Goal: Information Seeking & Learning: Learn about a topic

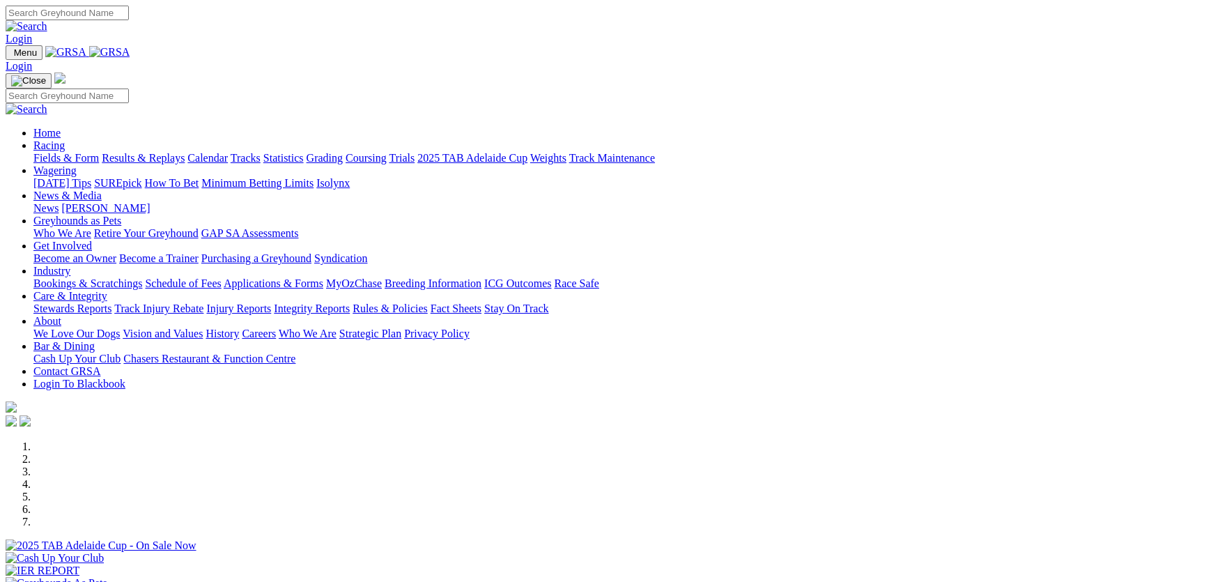
click at [350, 302] on link "Integrity Reports" at bounding box center [312, 308] width 76 height 12
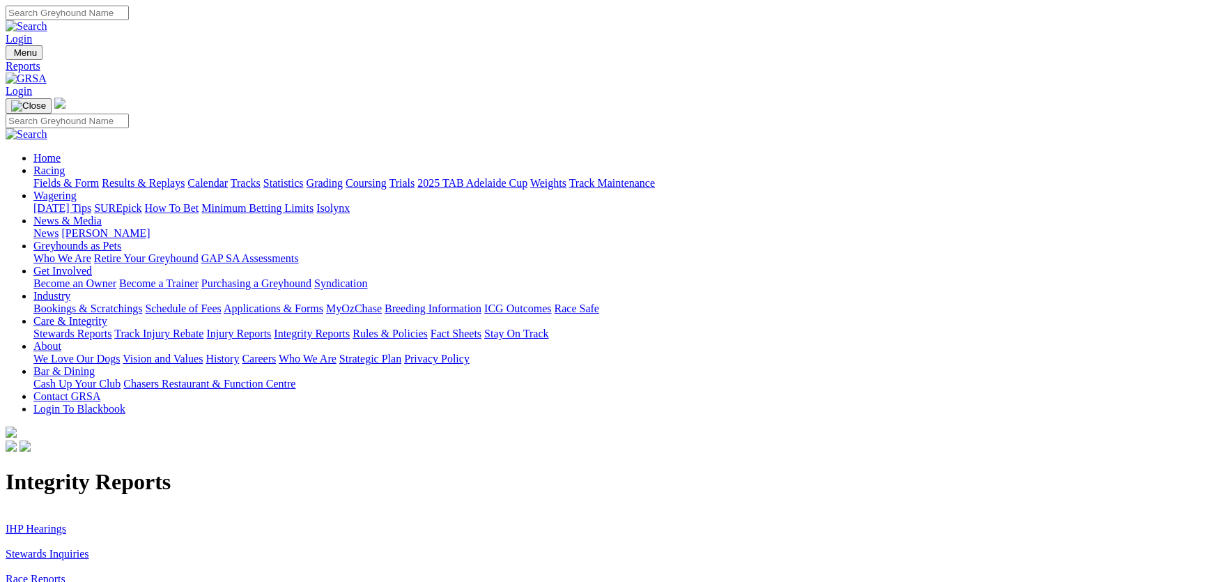
click at [66, 523] on link "IHP Hearings" at bounding box center [36, 529] width 61 height 12
click at [89, 548] on link "Stewards Inquiries" at bounding box center [48, 554] width 84 height 12
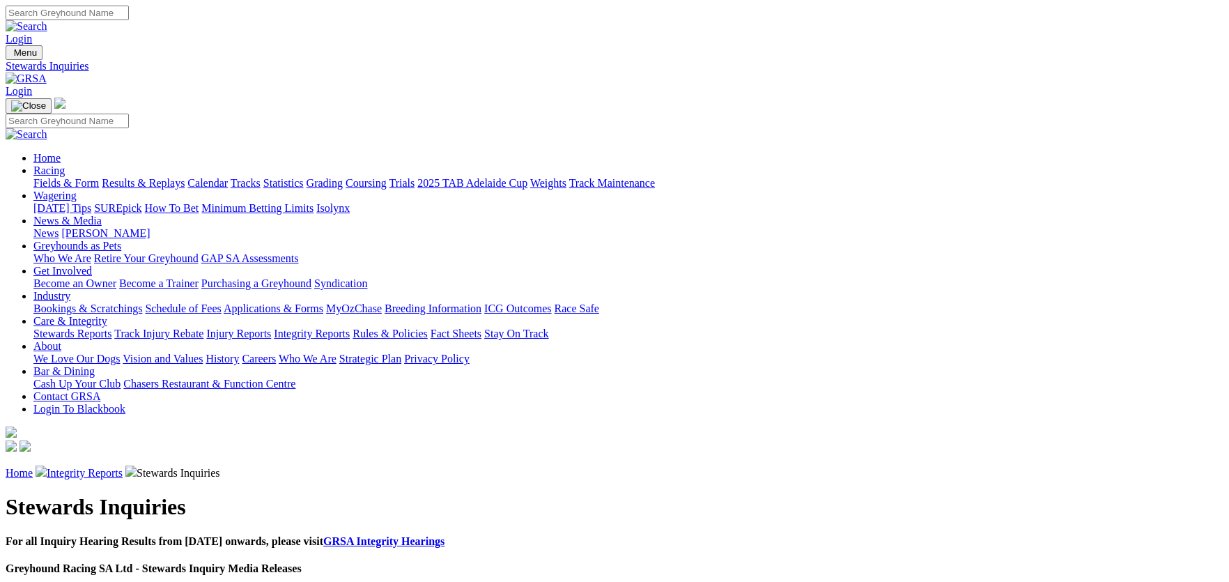
click at [65, 164] on link "Racing" at bounding box center [48, 170] width 31 height 12
click at [99, 177] on link "Fields & Form" at bounding box center [65, 183] width 65 height 12
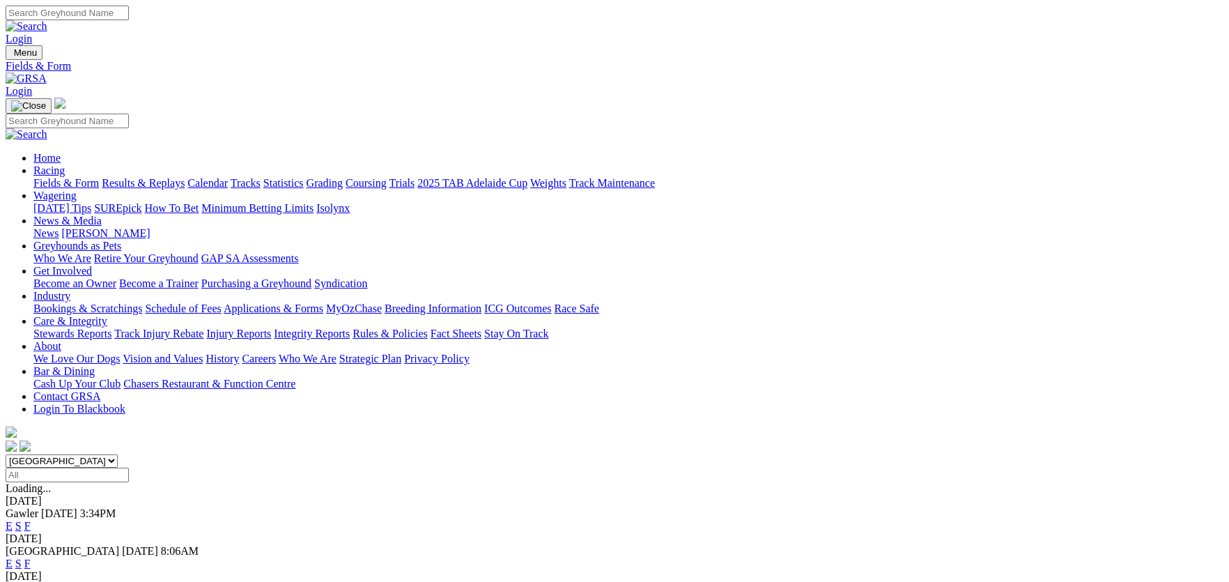
click at [13, 520] on link "E" at bounding box center [9, 526] width 7 height 12
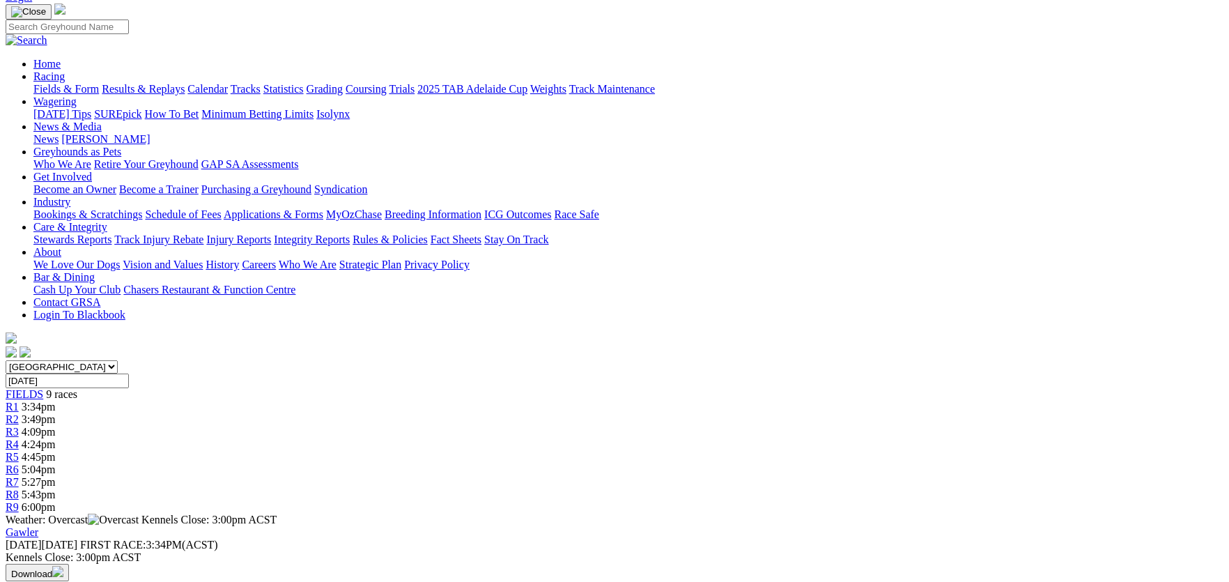
scroll to position [69, 0]
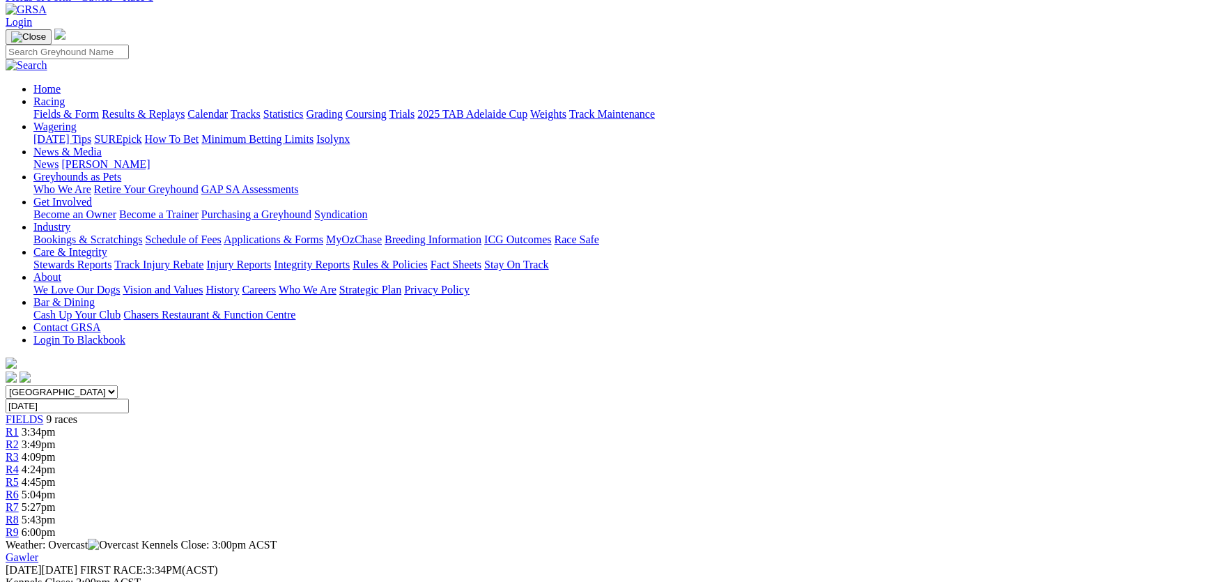
click at [77, 413] on span "9 races" at bounding box center [61, 419] width 31 height 12
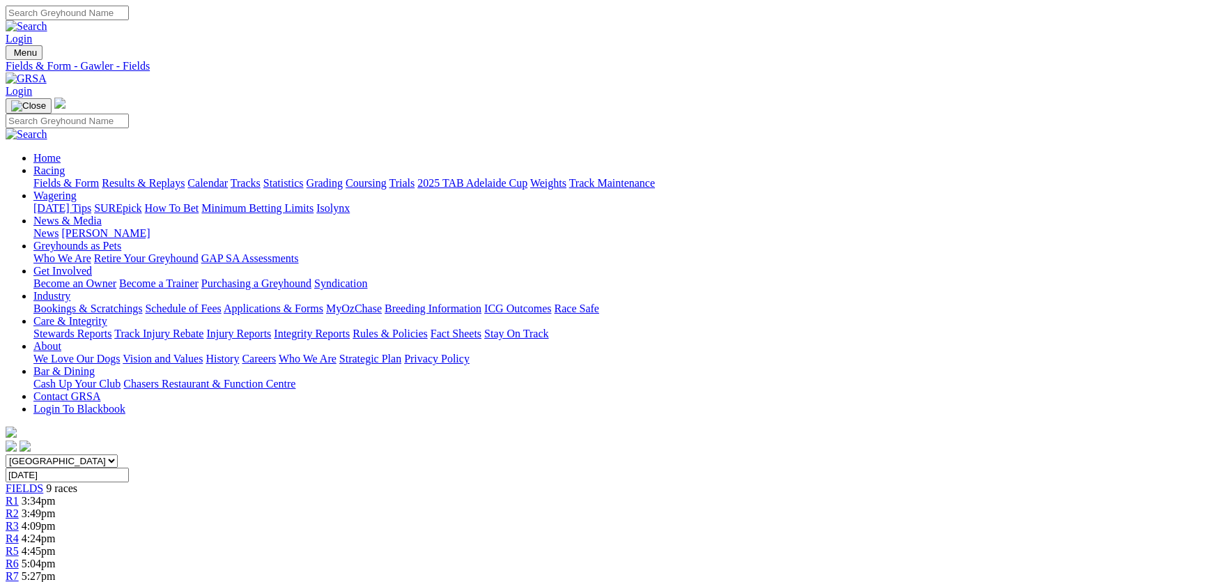
scroll to position [1975, 0]
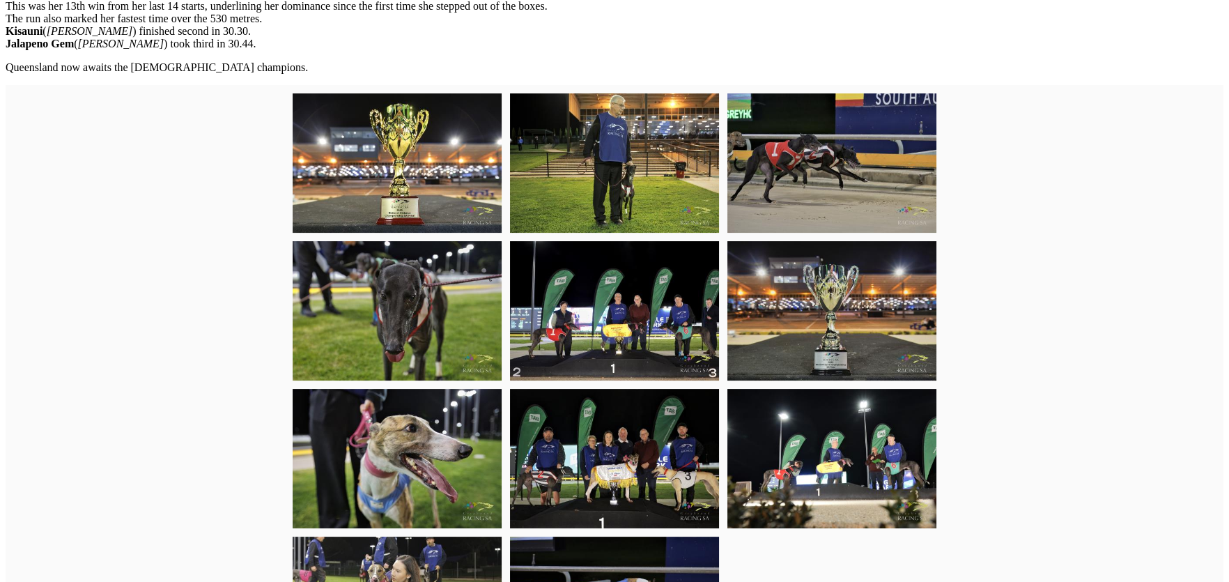
scroll to position [696, 0]
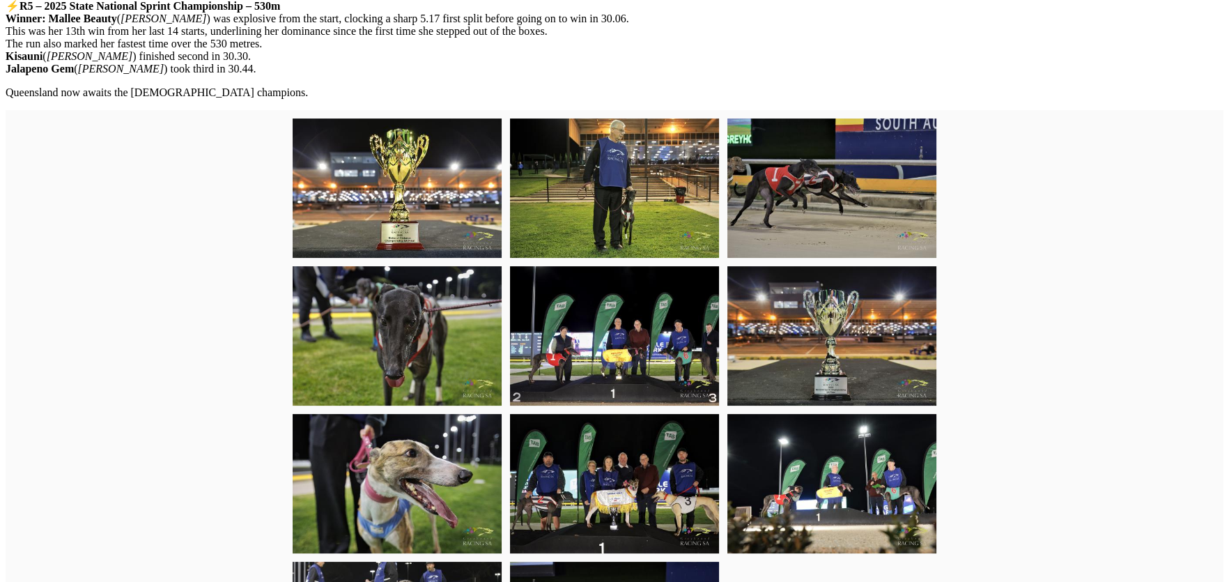
click at [639, 379] on img at bounding box center [614, 335] width 209 height 139
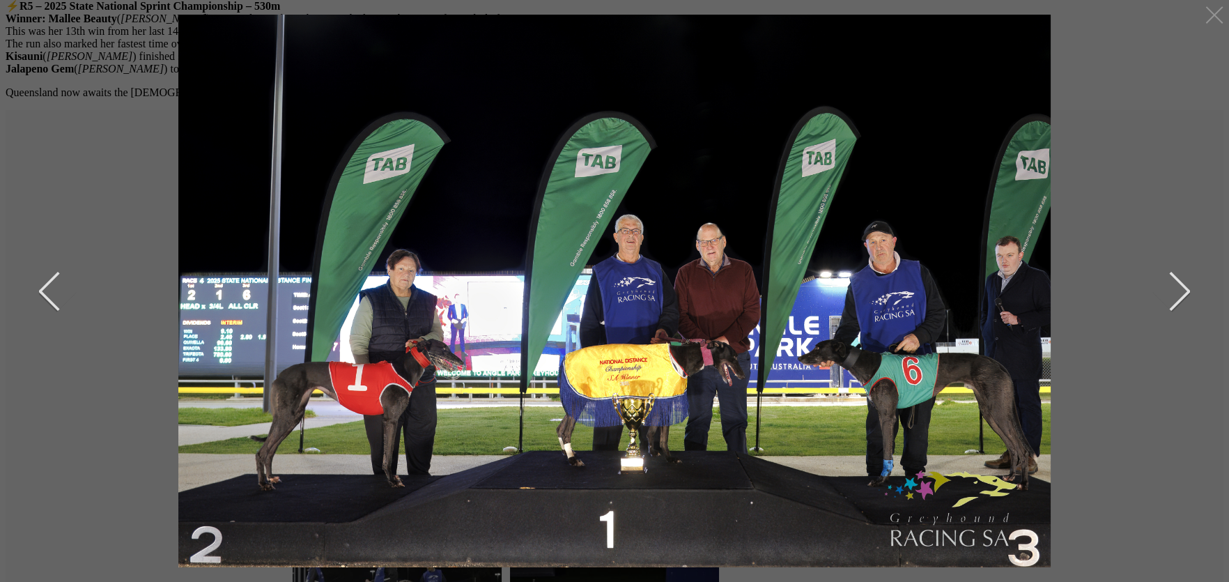
click at [572, 353] on img at bounding box center [614, 290] width 872 height 582
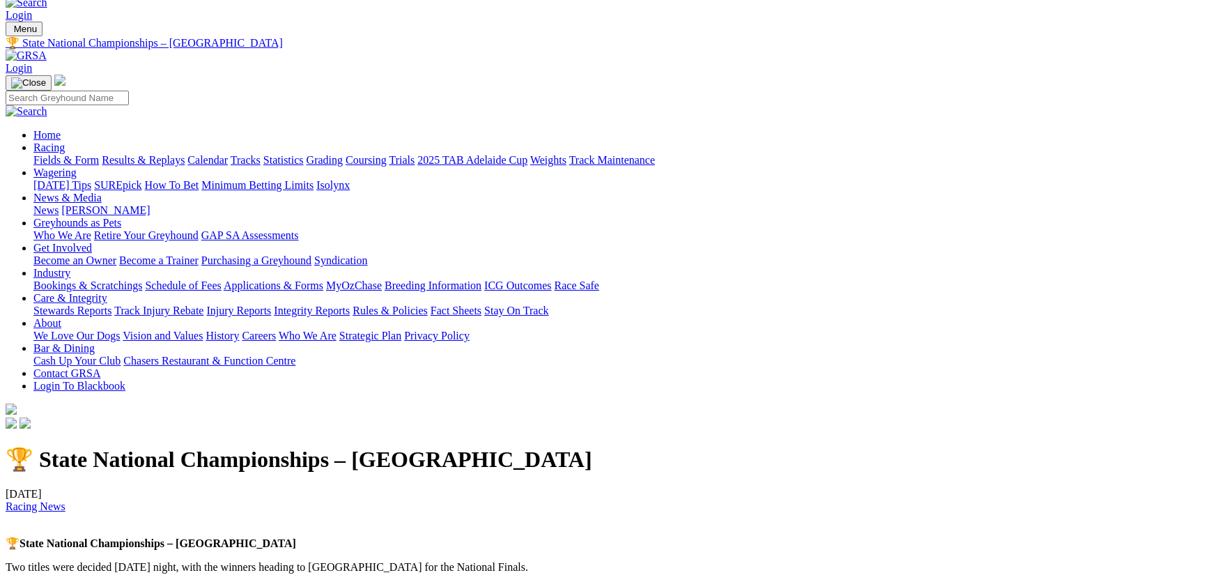
scroll to position [0, 0]
